Goal: Task Accomplishment & Management: Manage account settings

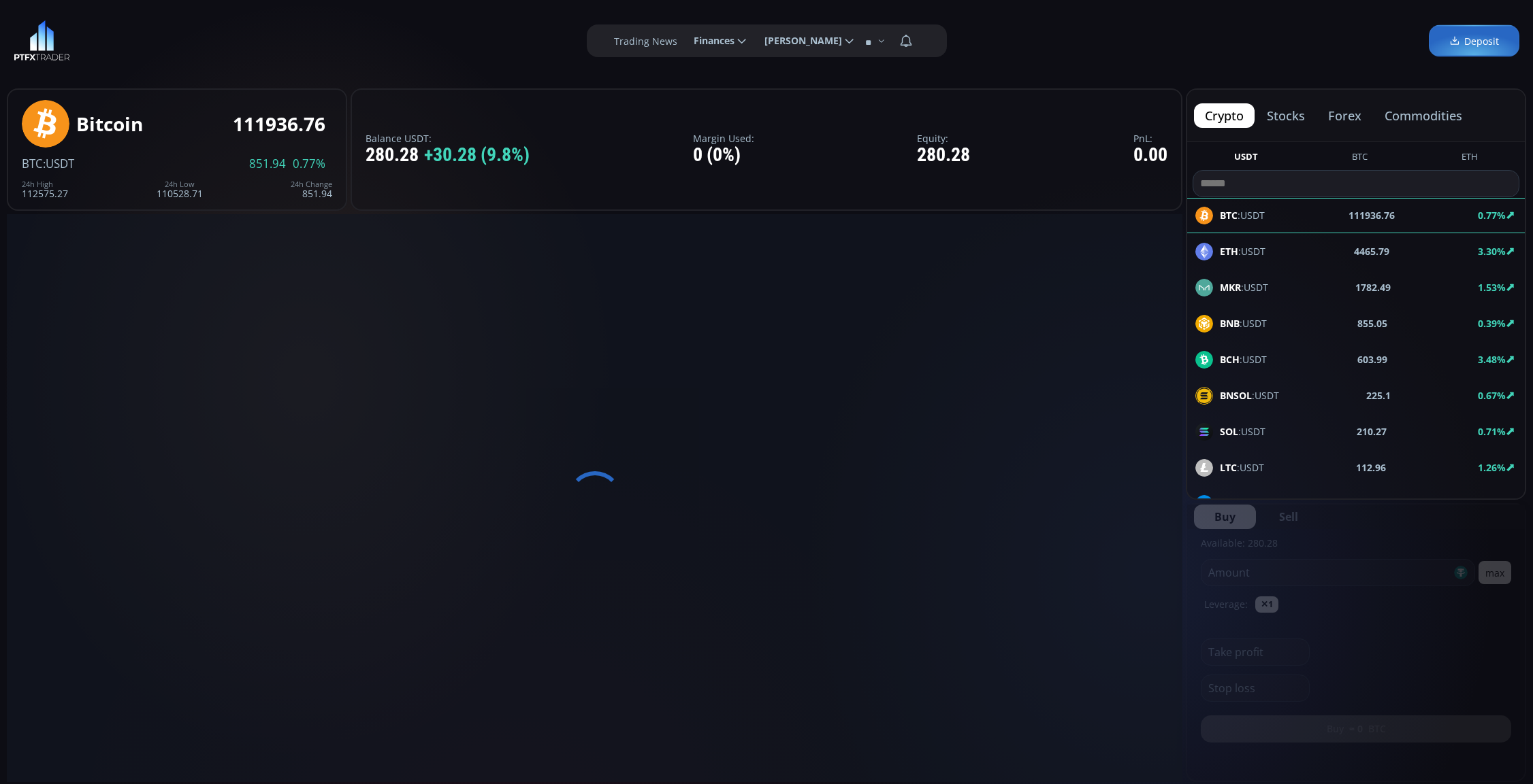
type input "********"
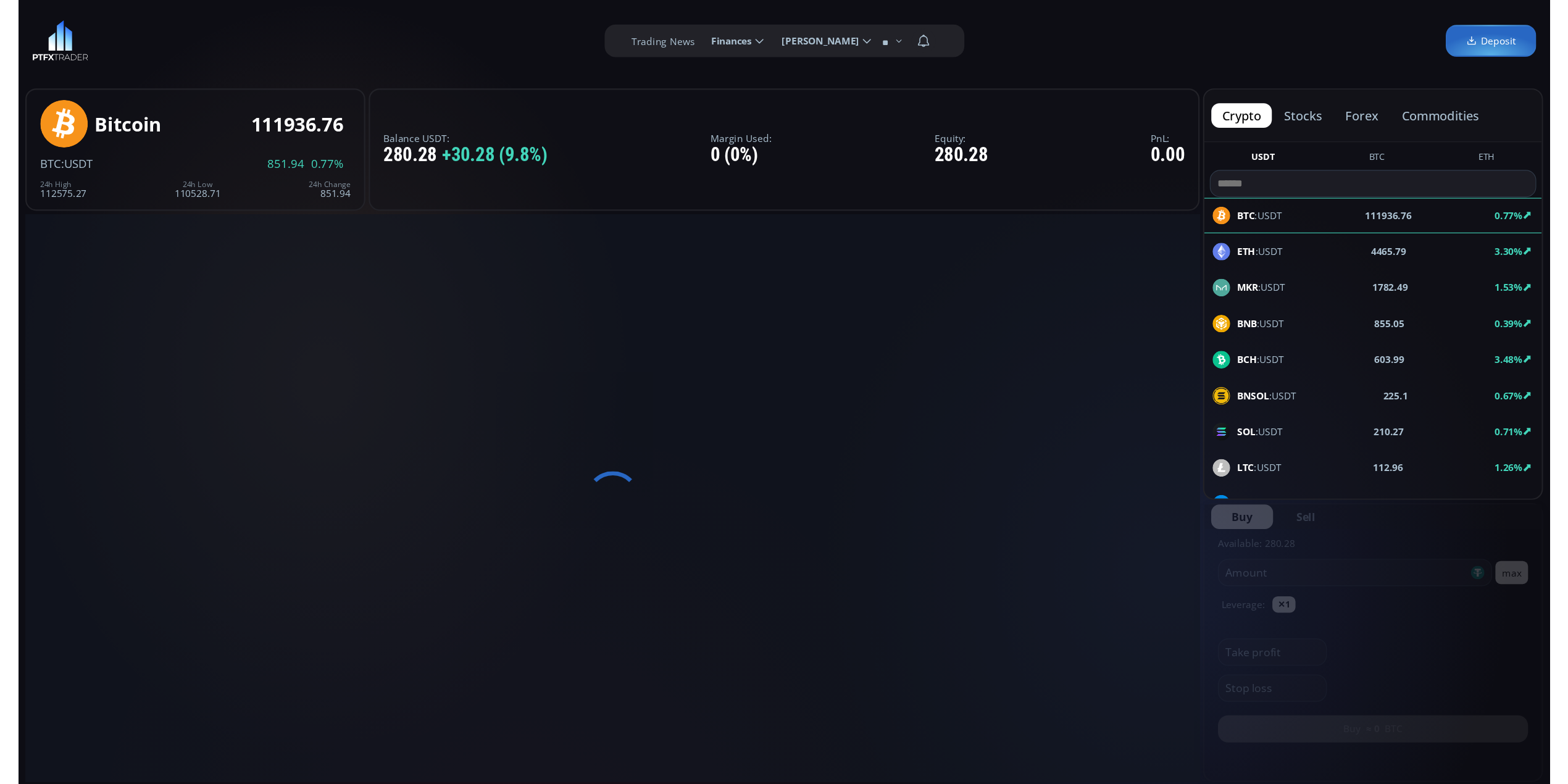
scroll to position [176, 0]
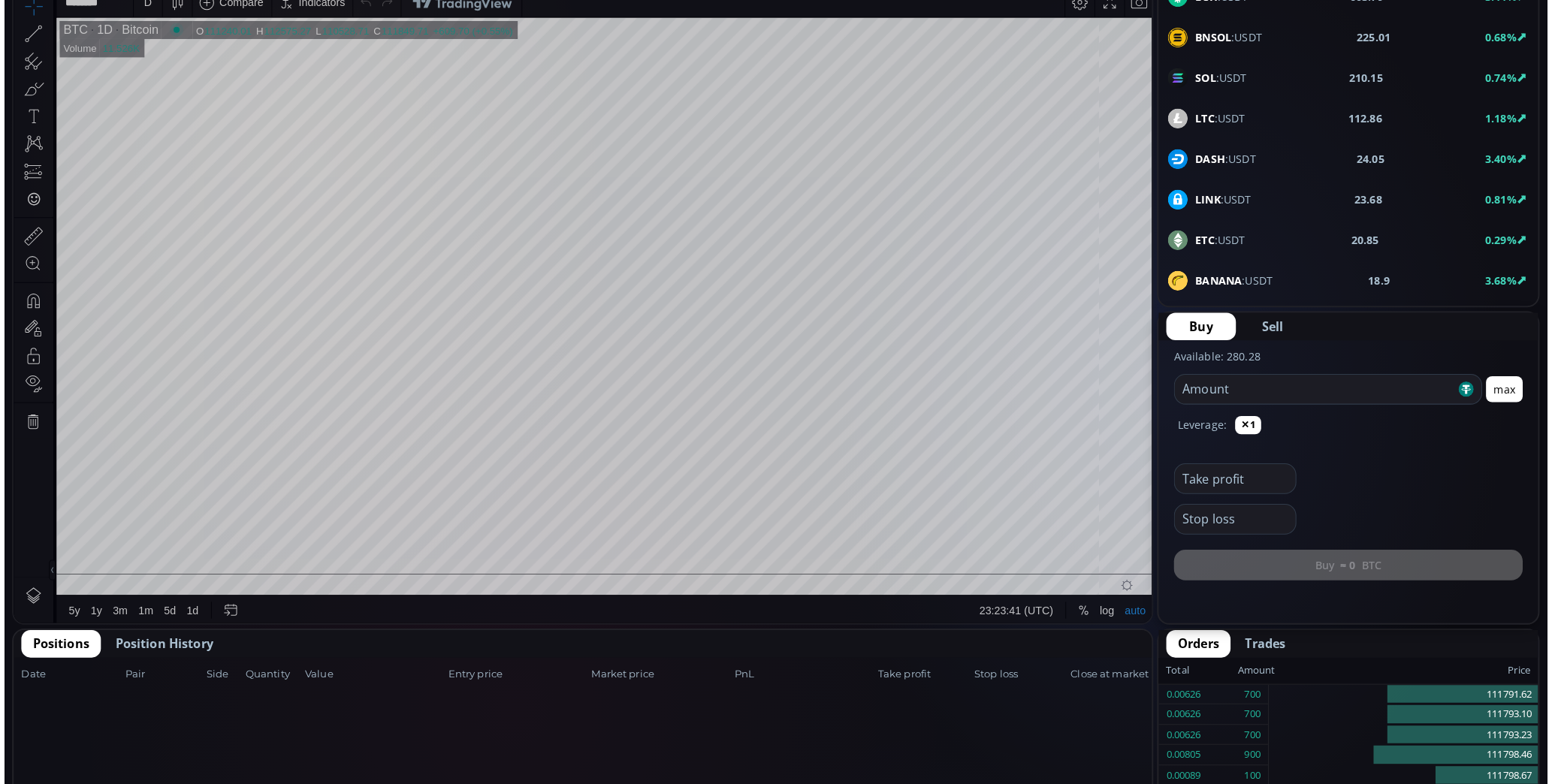
scroll to position [83, 0]
